Goal: Information Seeking & Learning: Find specific fact

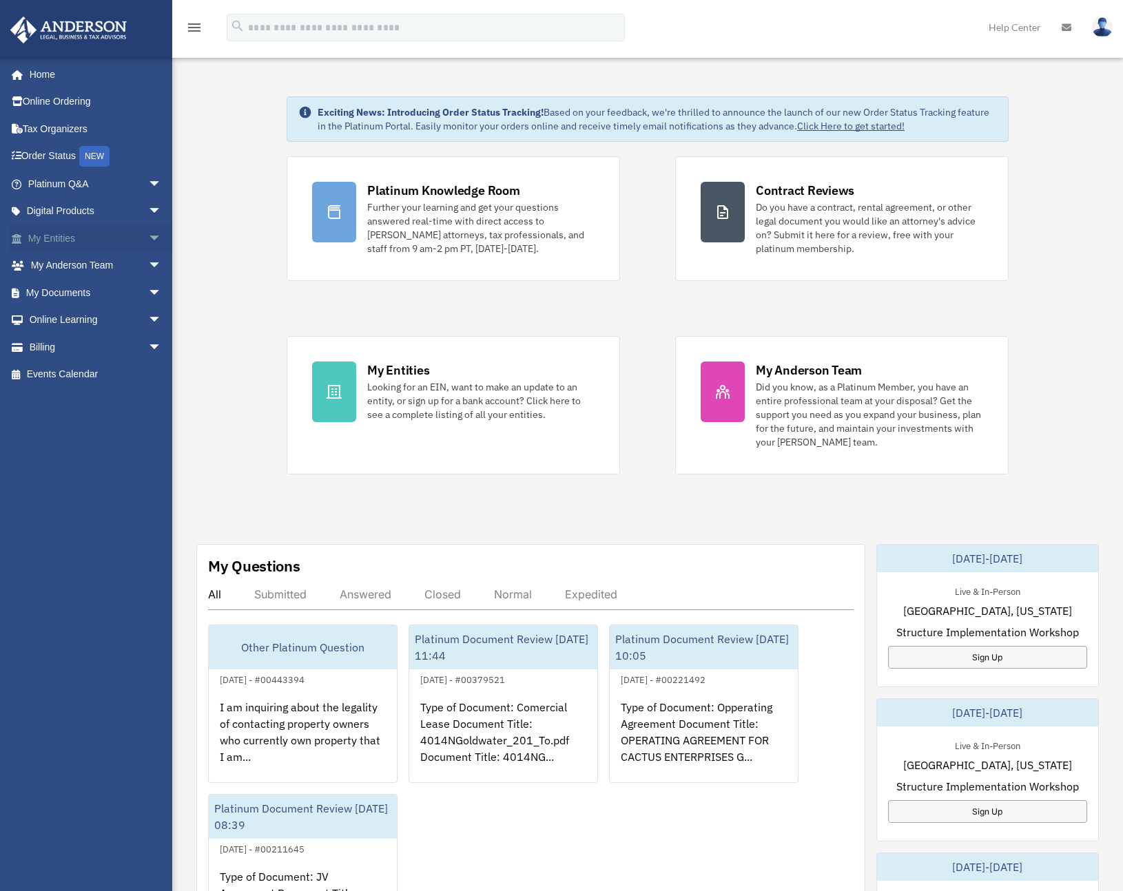
click at [148, 238] on span "arrow_drop_down" at bounding box center [162, 239] width 28 height 28
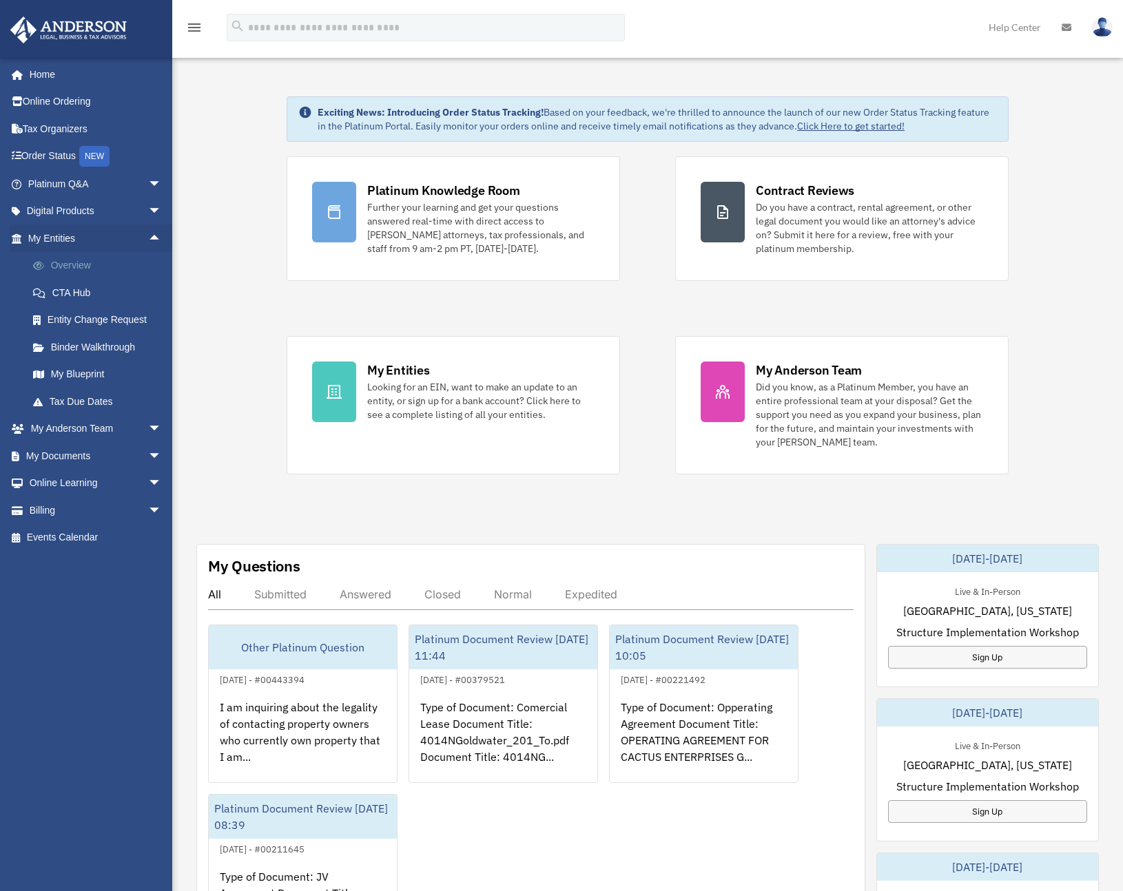
click at [110, 275] on link "Overview" at bounding box center [100, 266] width 163 height 28
click at [76, 264] on link "Overview" at bounding box center [100, 266] width 163 height 28
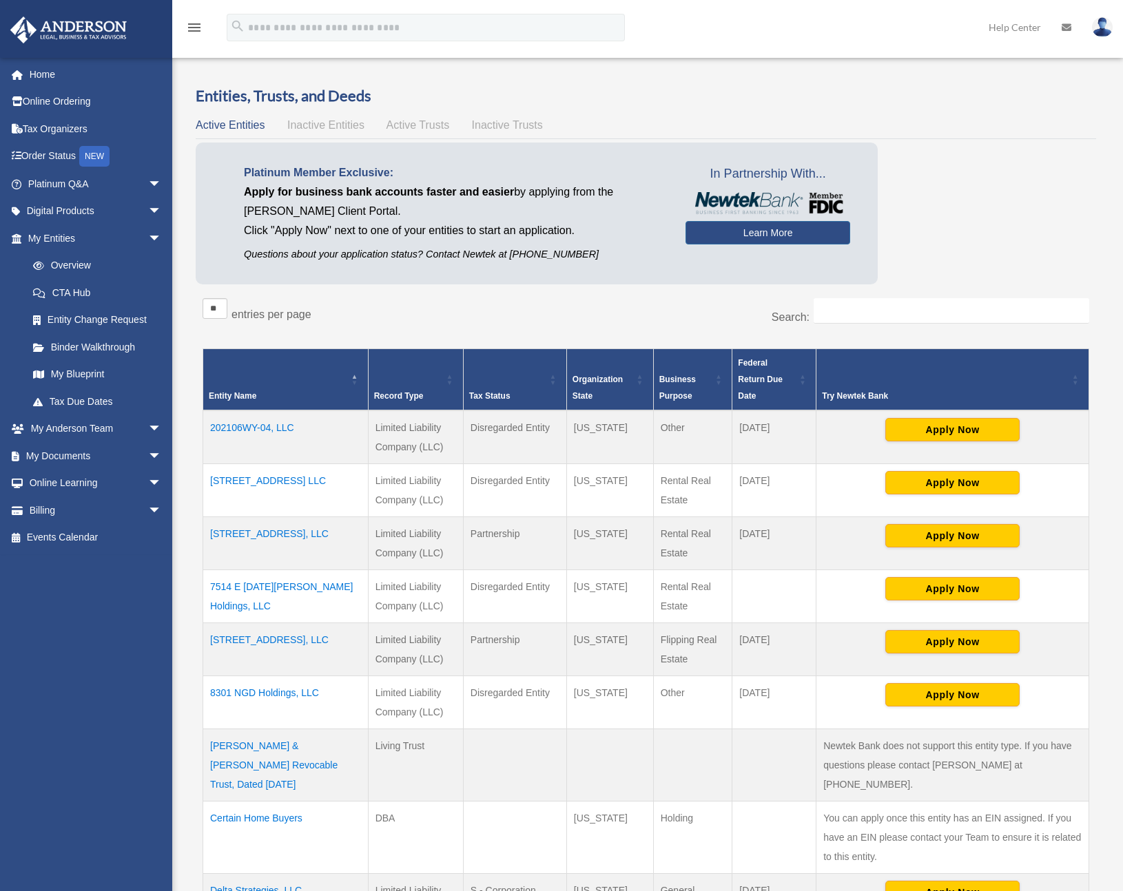
scroll to position [323, 0]
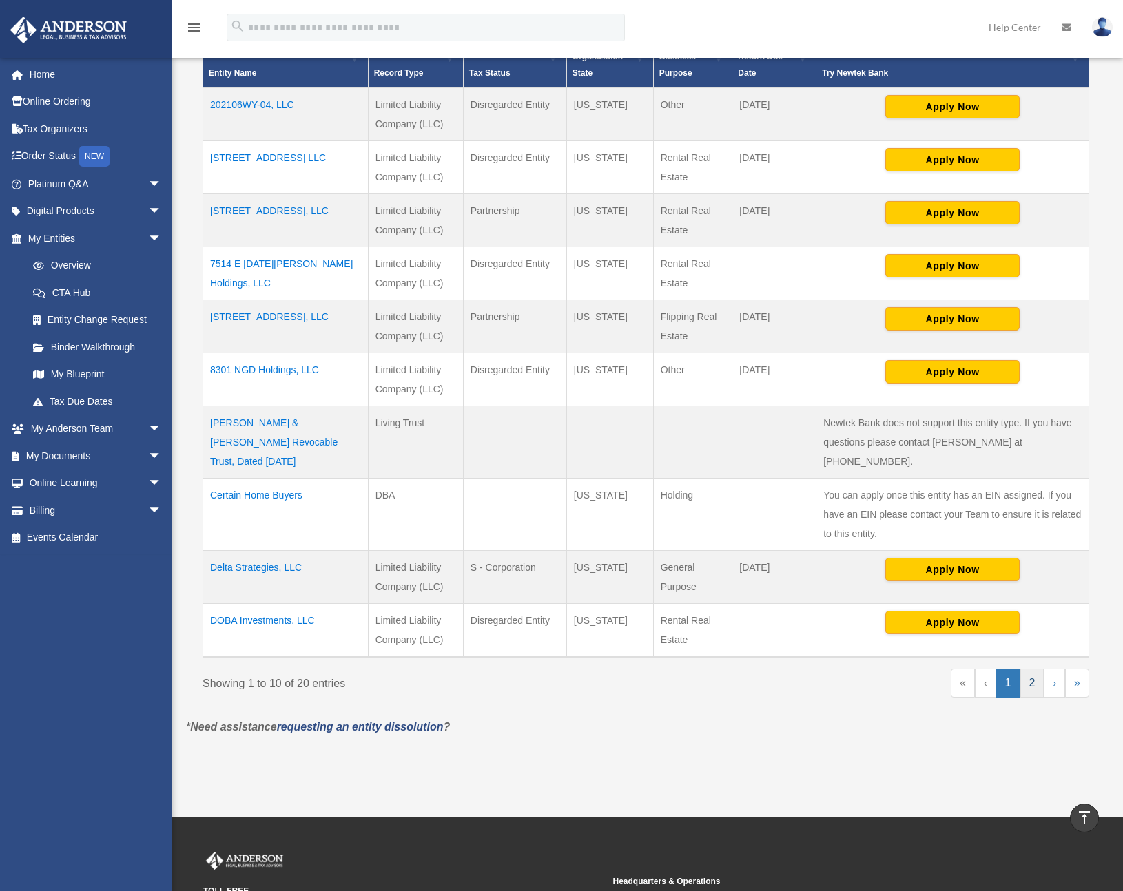
click at [1026, 671] on link "2" at bounding box center [1032, 683] width 24 height 29
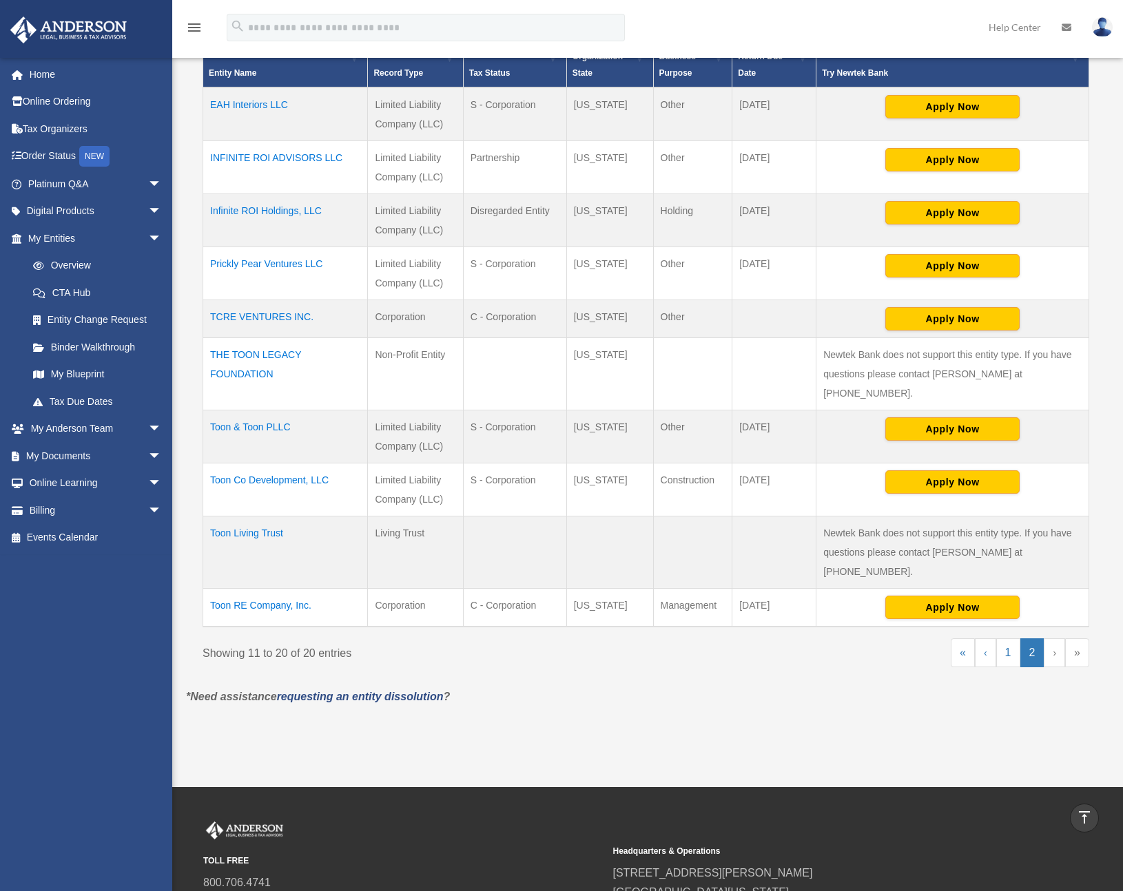
click at [257, 410] on td "Toon & Toon PLLC" at bounding box center [285, 436] width 165 height 53
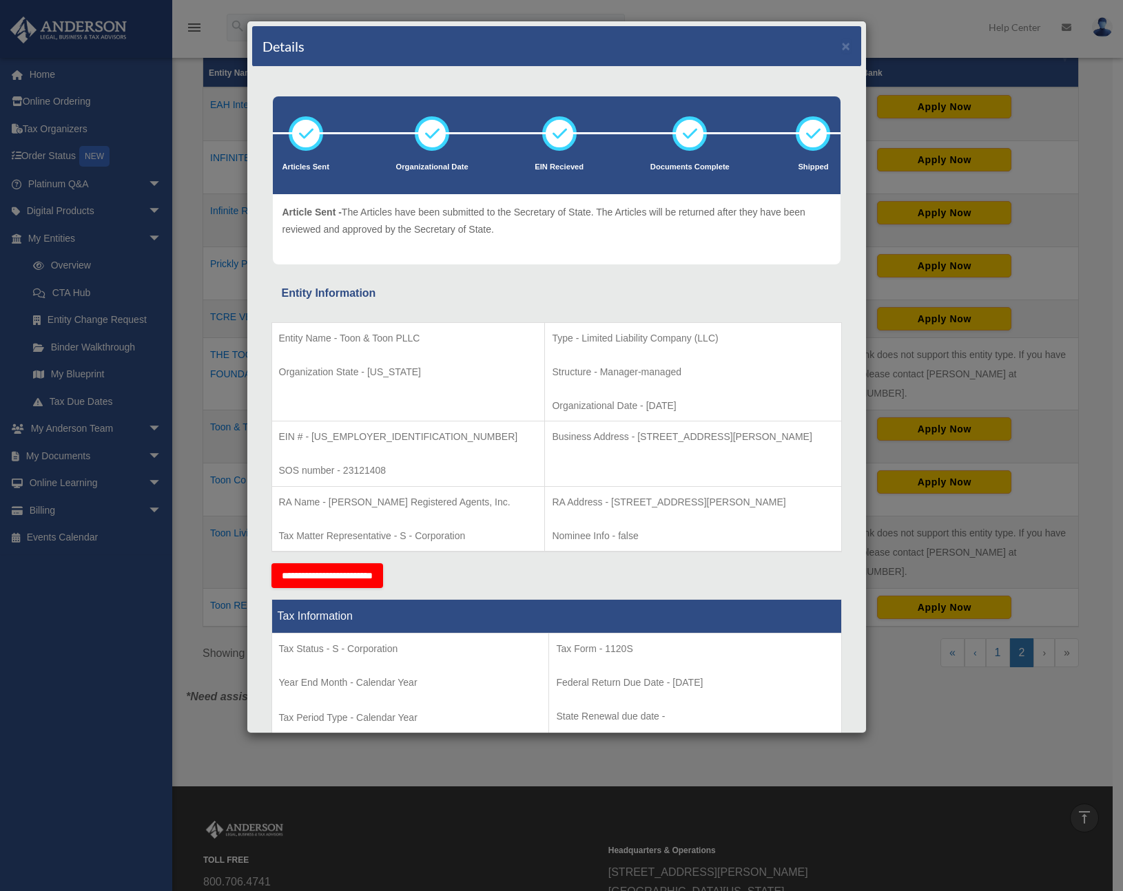
click at [398, 447] on td "EIN # - 85-2624089 SOS number - 23121408" at bounding box center [407, 454] width 273 height 65
drag, startPoint x: 339, startPoint y: 441, endPoint x: 313, endPoint y: 439, distance: 25.5
click at [313, 439] on p "EIN # - 85-2624089" at bounding box center [408, 436] width 259 height 17
copy p "85-2624089"
click at [585, 436] on p "Business Address - 3225 McLeod Dr, Suite 100, Las Vegas, NV 89121" at bounding box center [693, 436] width 282 height 17
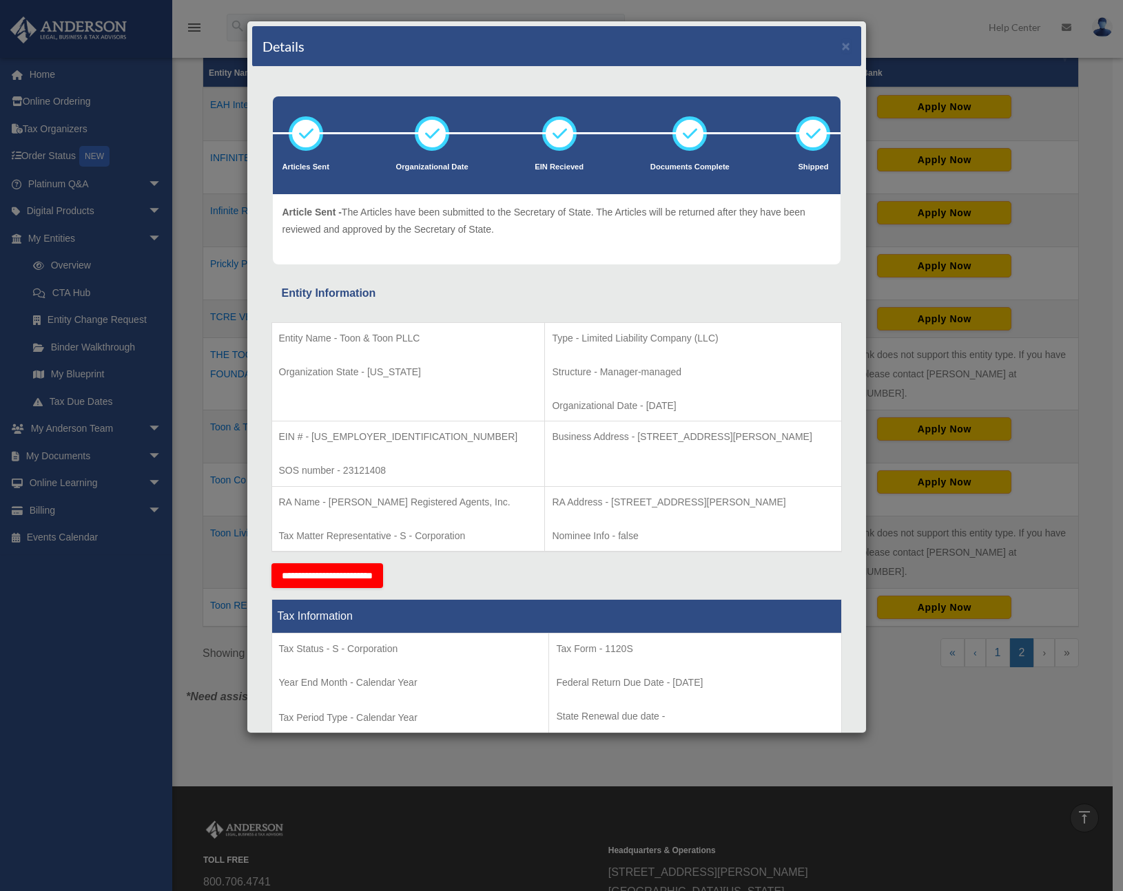
click at [578, 483] on td "Business Address - 3225 McLeod Dr, Suite 100, Las Vegas, NV 89121" at bounding box center [693, 454] width 296 height 65
drag, startPoint x: 585, startPoint y: 435, endPoint x: 817, endPoint y: 448, distance: 231.7
click at [817, 448] on td "Business Address - 3225 McLeod Dr, Suite 100, Las Vegas, NV 89121" at bounding box center [693, 454] width 296 height 65
copy p "3225 McLeod Dr, Suite 100, Las Vegas, NV 89121"
